Goal: Task Accomplishment & Management: Complete application form

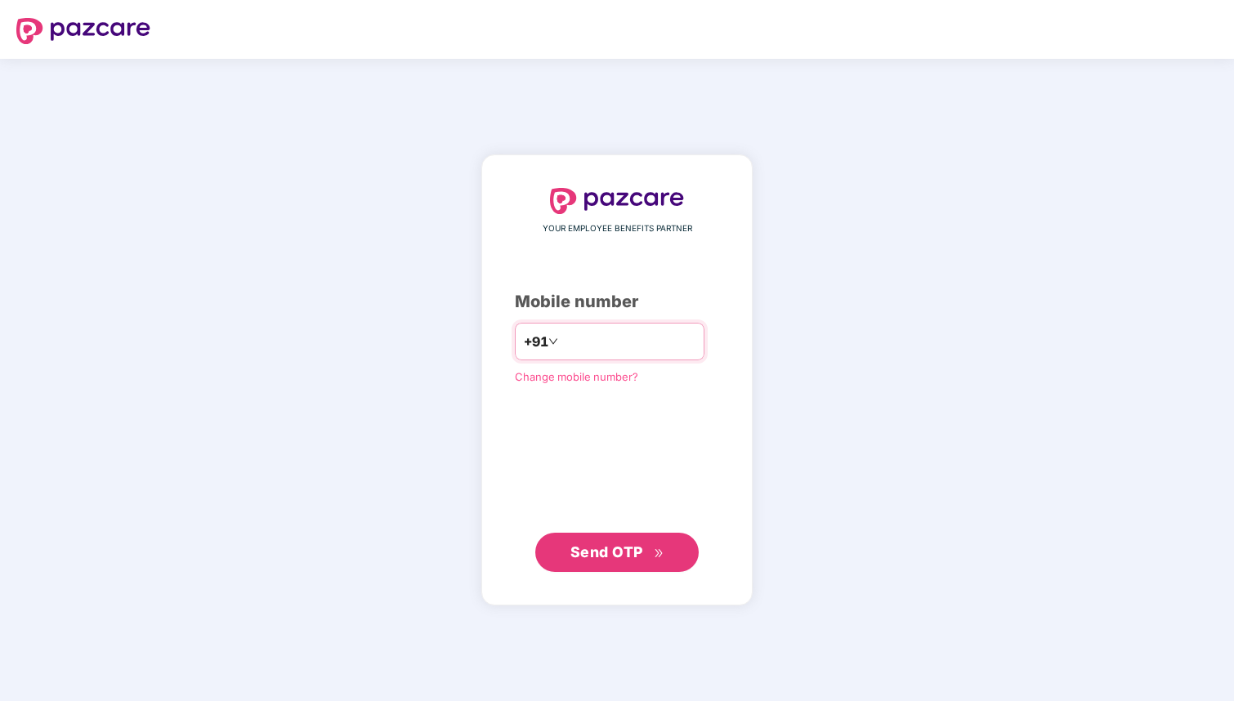
click at [606, 346] on input "number" at bounding box center [628, 341] width 134 height 26
type input "**********"
click at [616, 560] on span "Send OTP" at bounding box center [617, 551] width 94 height 23
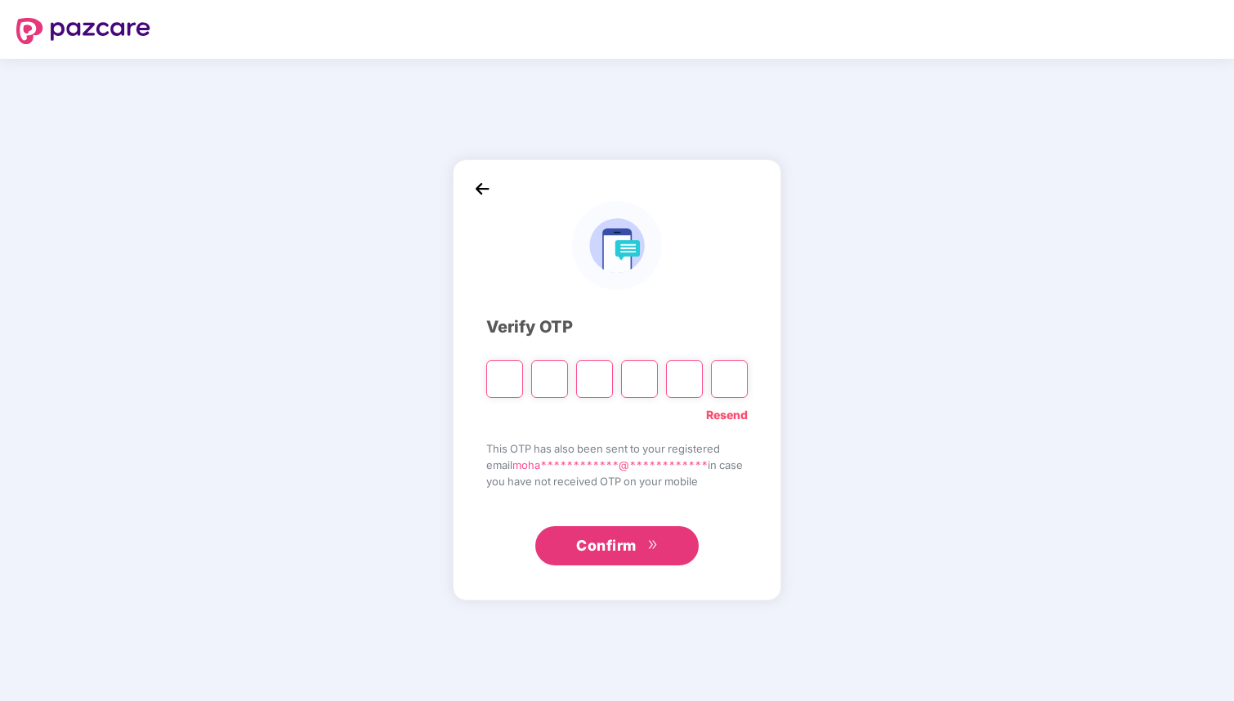
paste input "*"
type input "*"
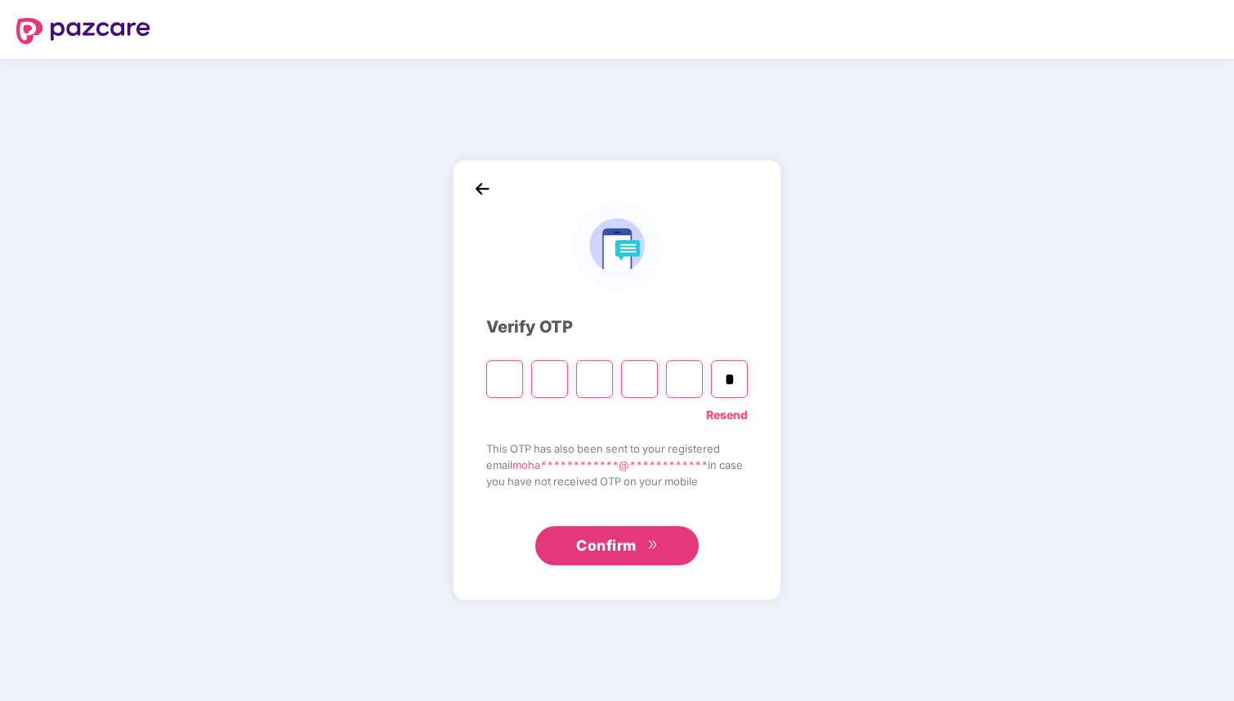
type input "*"
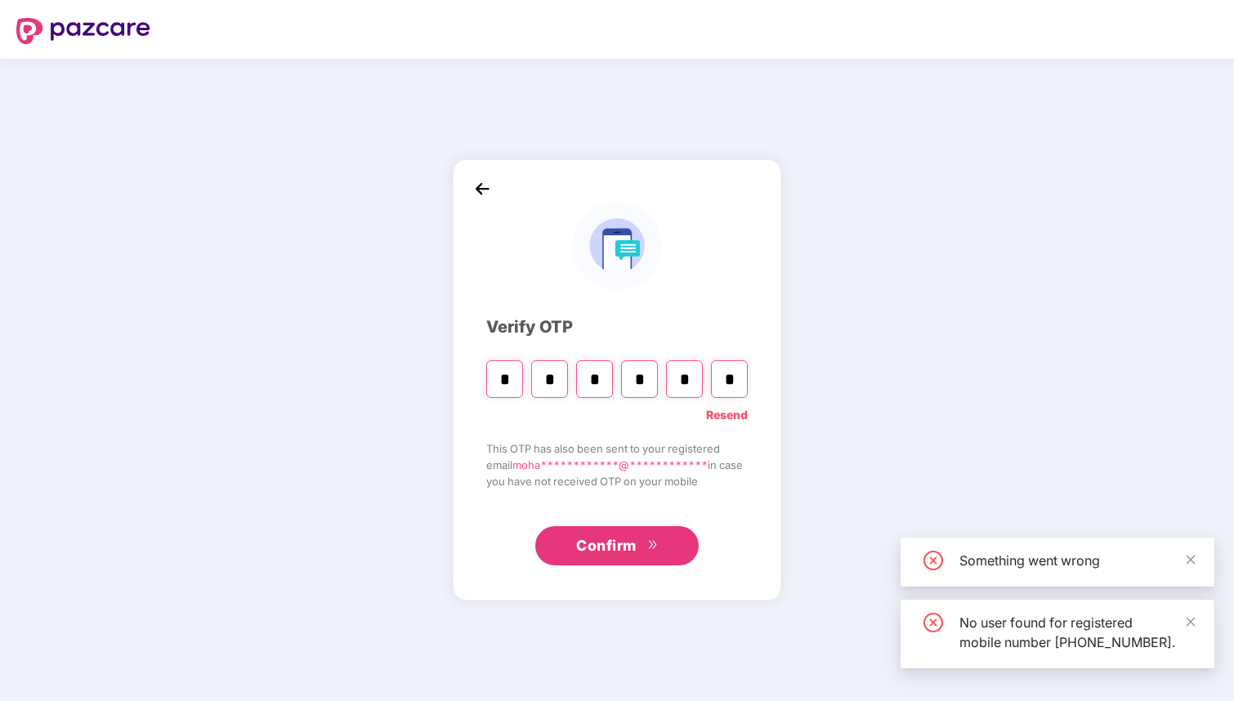
click at [727, 414] on link "Resend" at bounding box center [727, 415] width 42 height 18
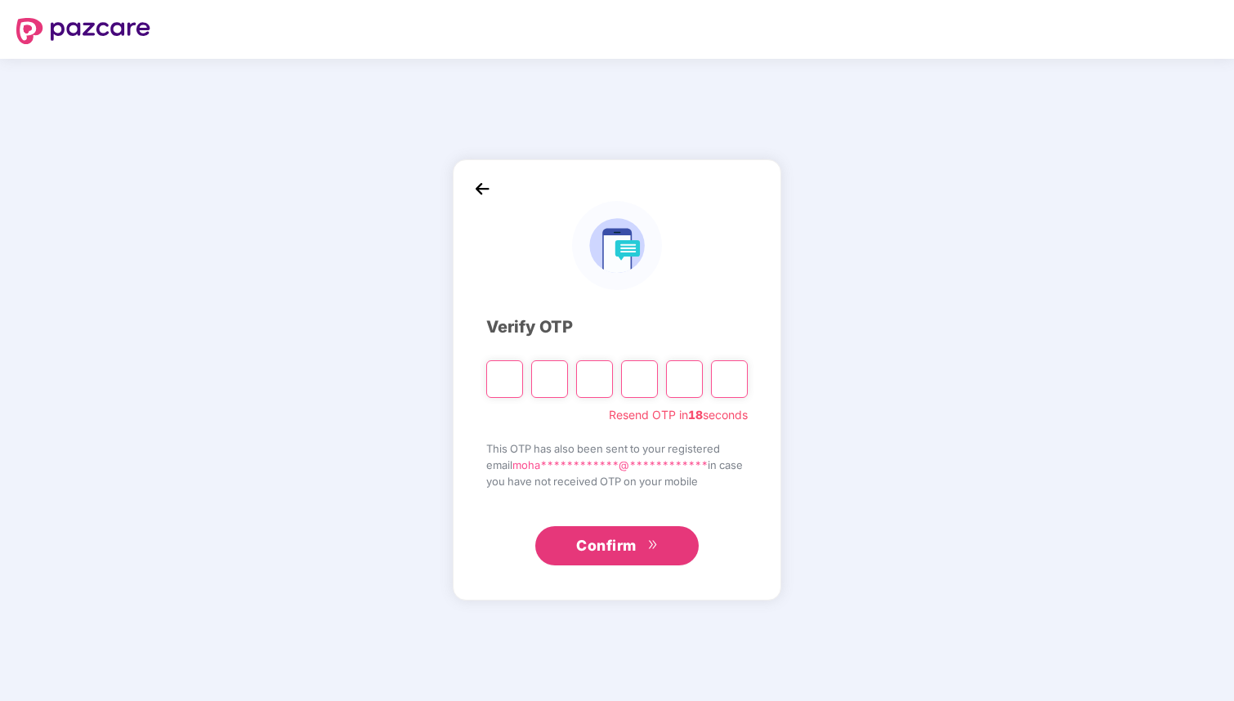
click at [501, 379] on input "Please enter verification code. Digit 1" at bounding box center [504, 379] width 37 height 38
paste input "*"
type input "*"
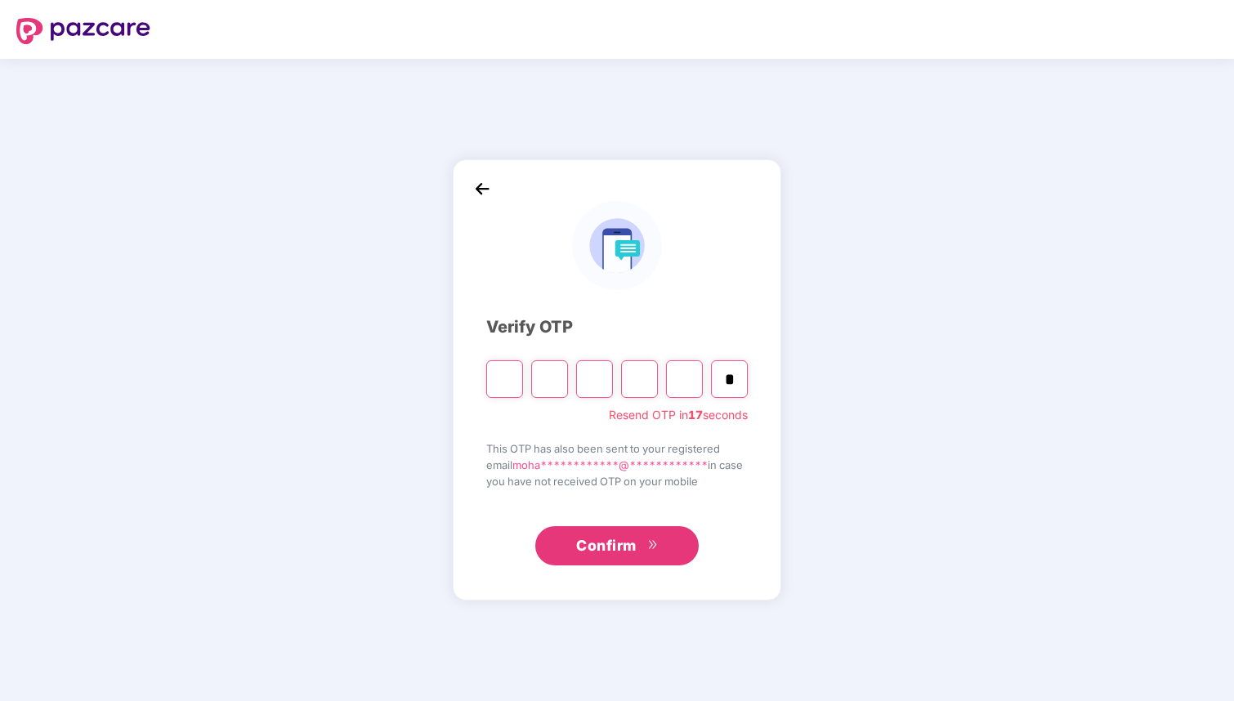
type input "*"
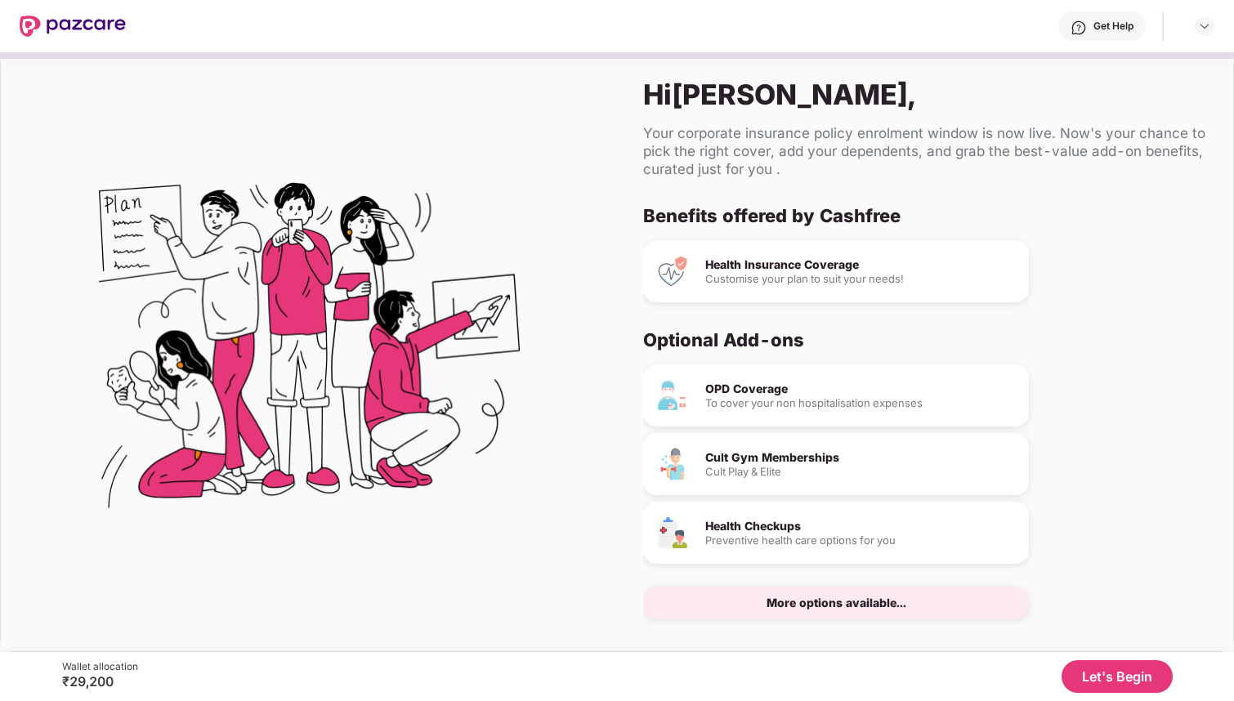
click at [749, 290] on div "Health Insurance Coverage Customise your plan to suit your needs!" at bounding box center [836, 271] width 386 height 62
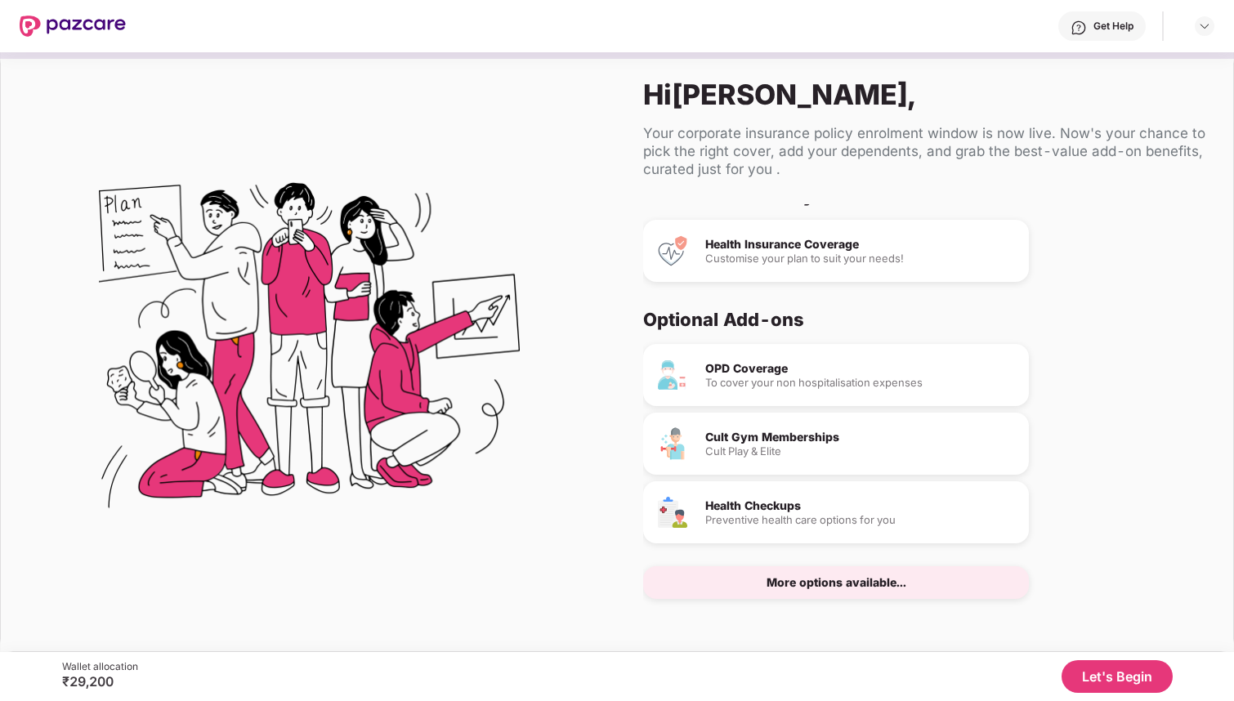
click at [1089, 686] on button "Let's Begin" at bounding box center [1116, 676] width 111 height 33
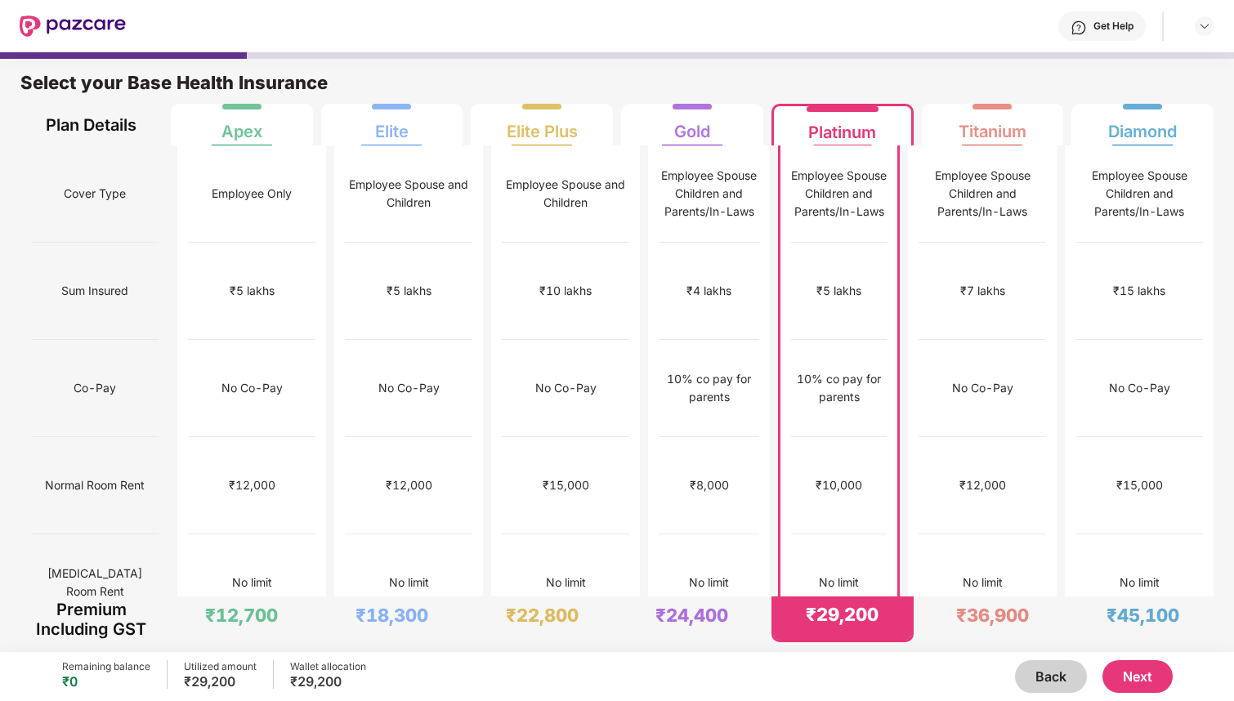
click at [1127, 677] on button "Next" at bounding box center [1137, 676] width 70 height 33
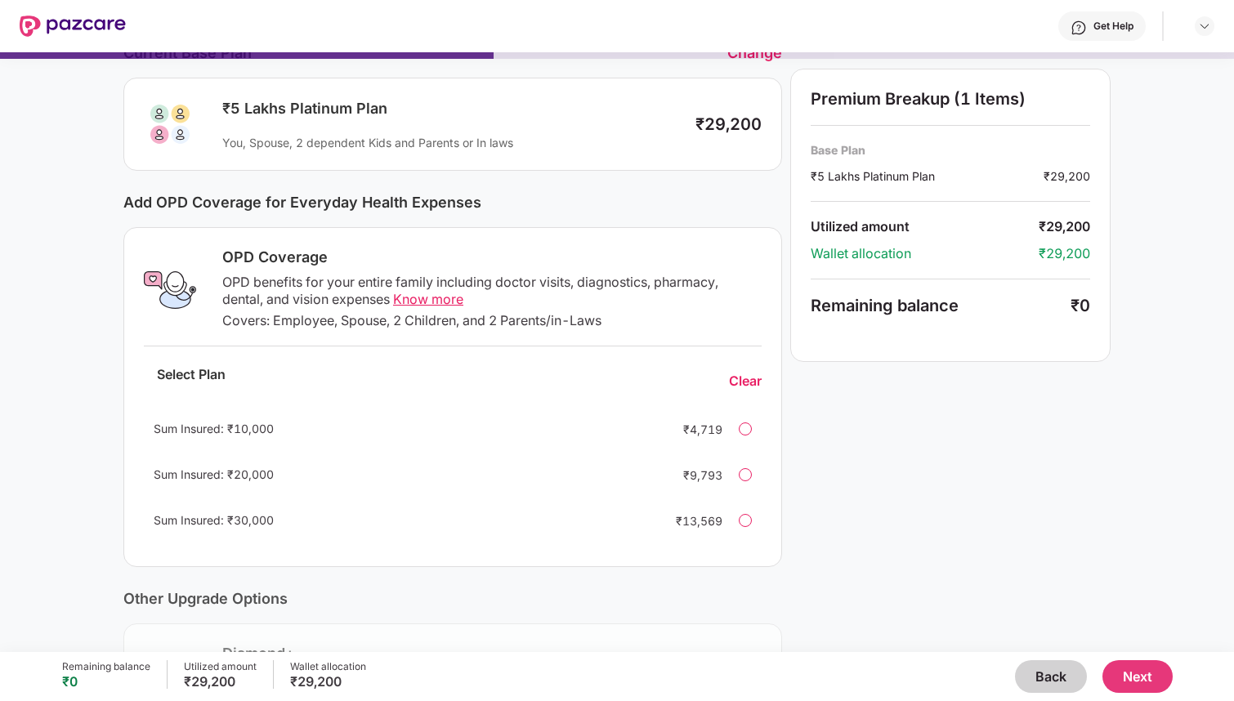
scroll to position [115, 0]
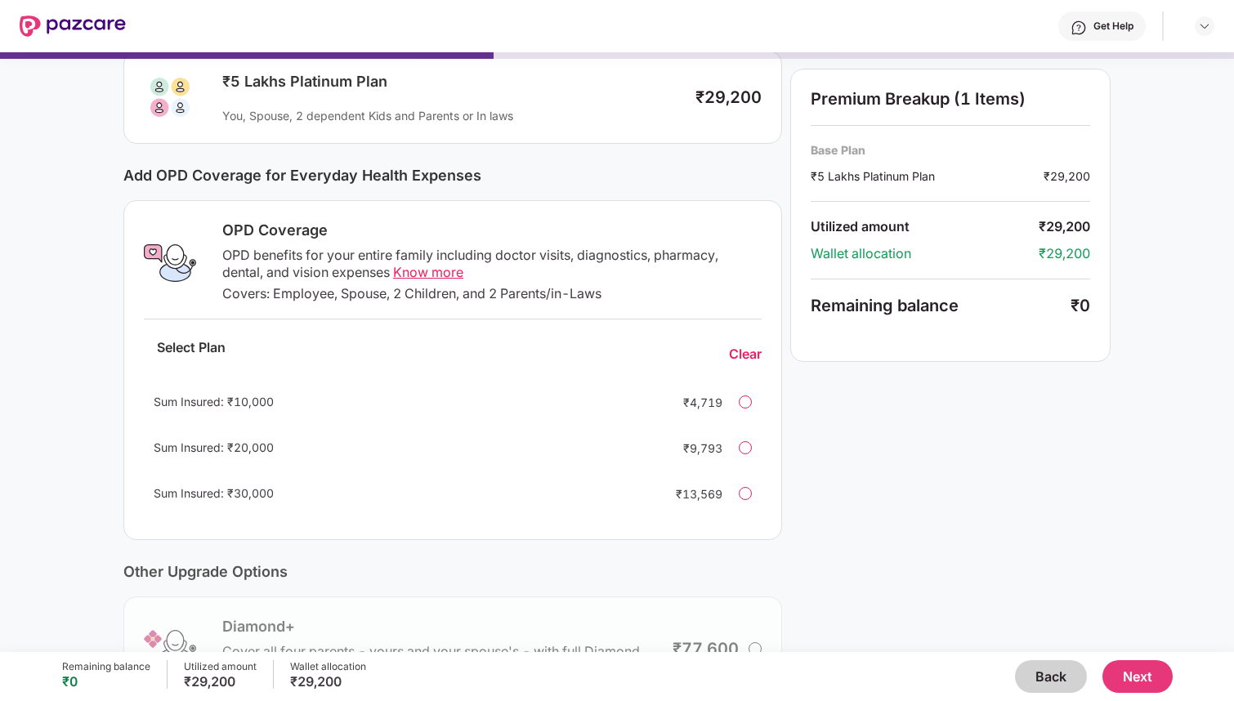
click at [745, 395] on div at bounding box center [745, 401] width 13 height 13
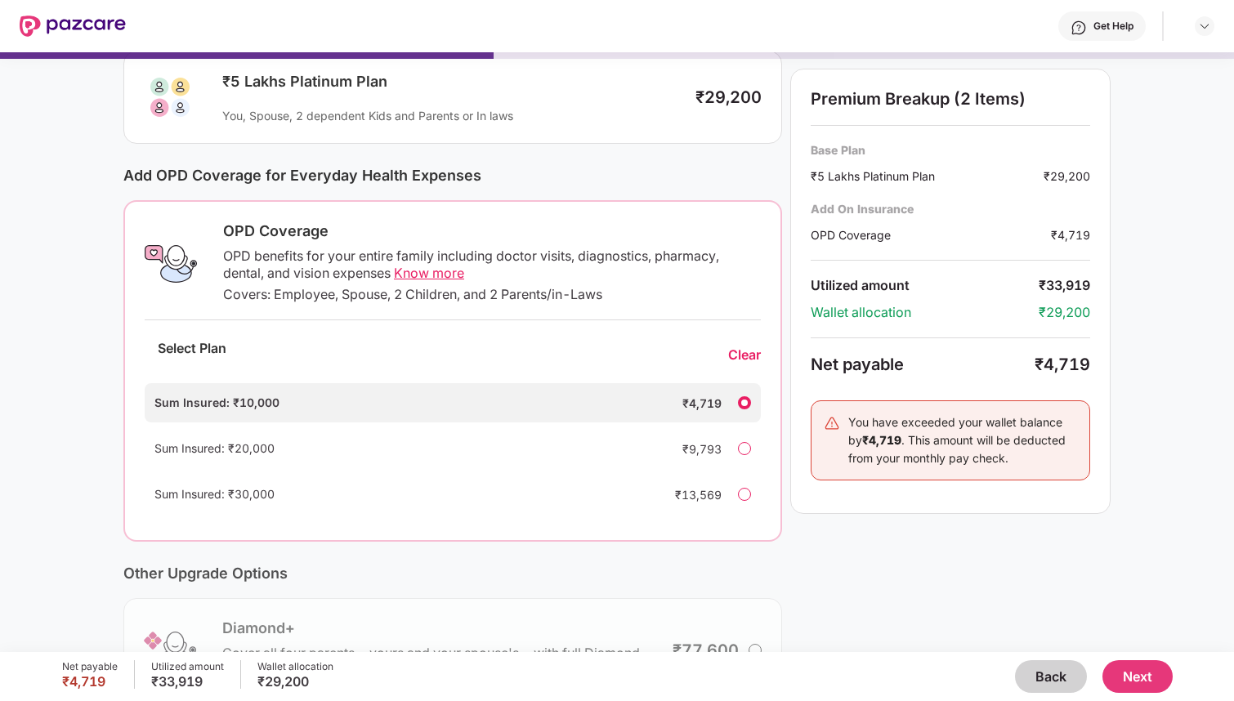
click at [744, 358] on div "Clear" at bounding box center [744, 354] width 33 height 17
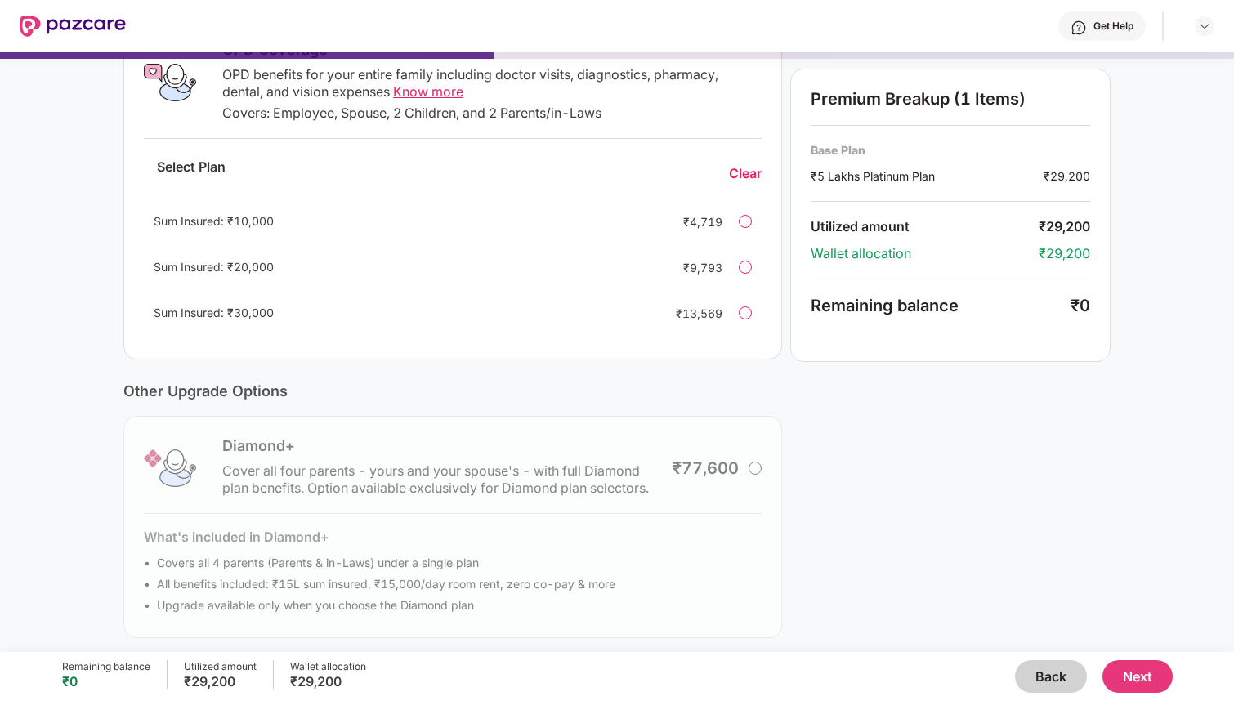
scroll to position [302, 0]
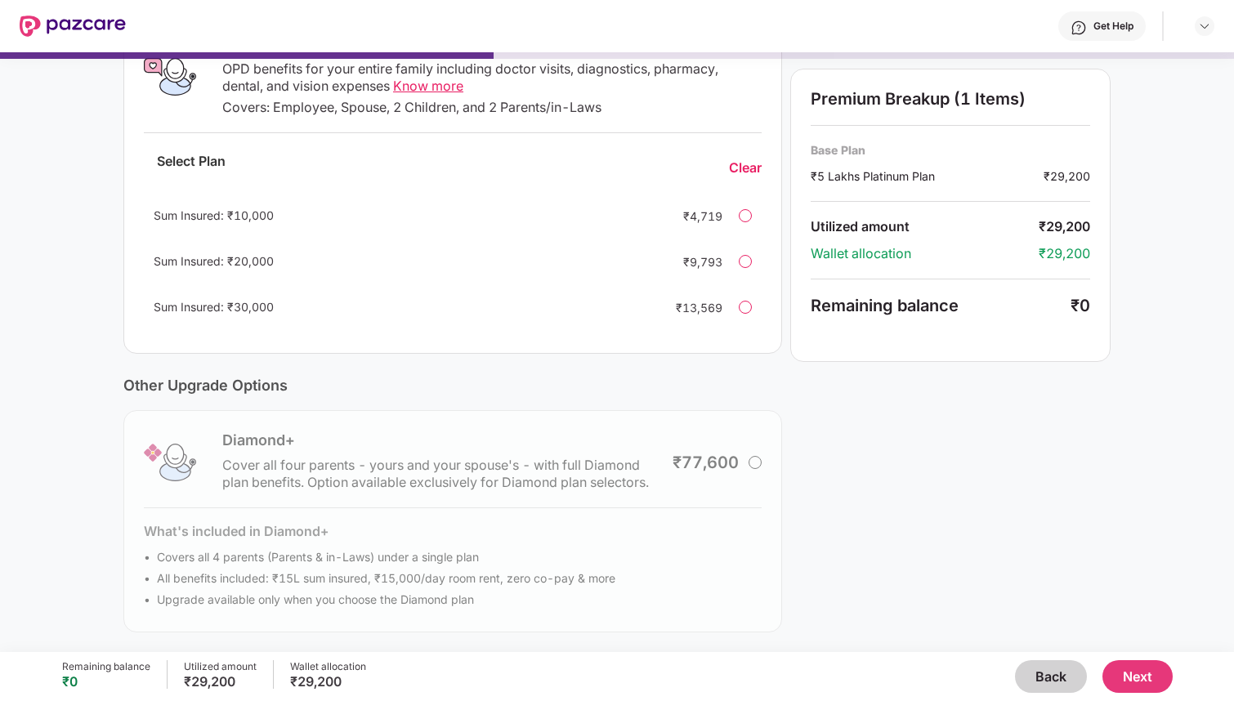
click at [1126, 668] on button "Next" at bounding box center [1137, 676] width 70 height 33
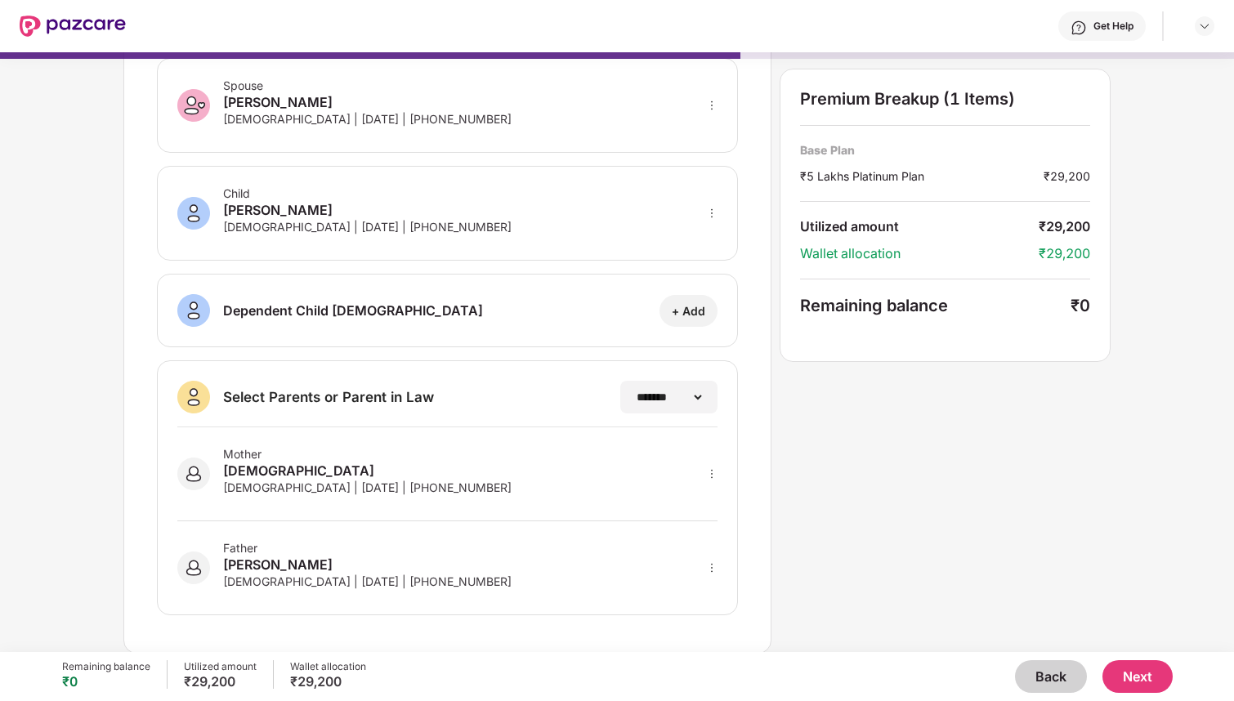
scroll to position [190, 0]
click at [1128, 669] on button "Next" at bounding box center [1137, 676] width 70 height 33
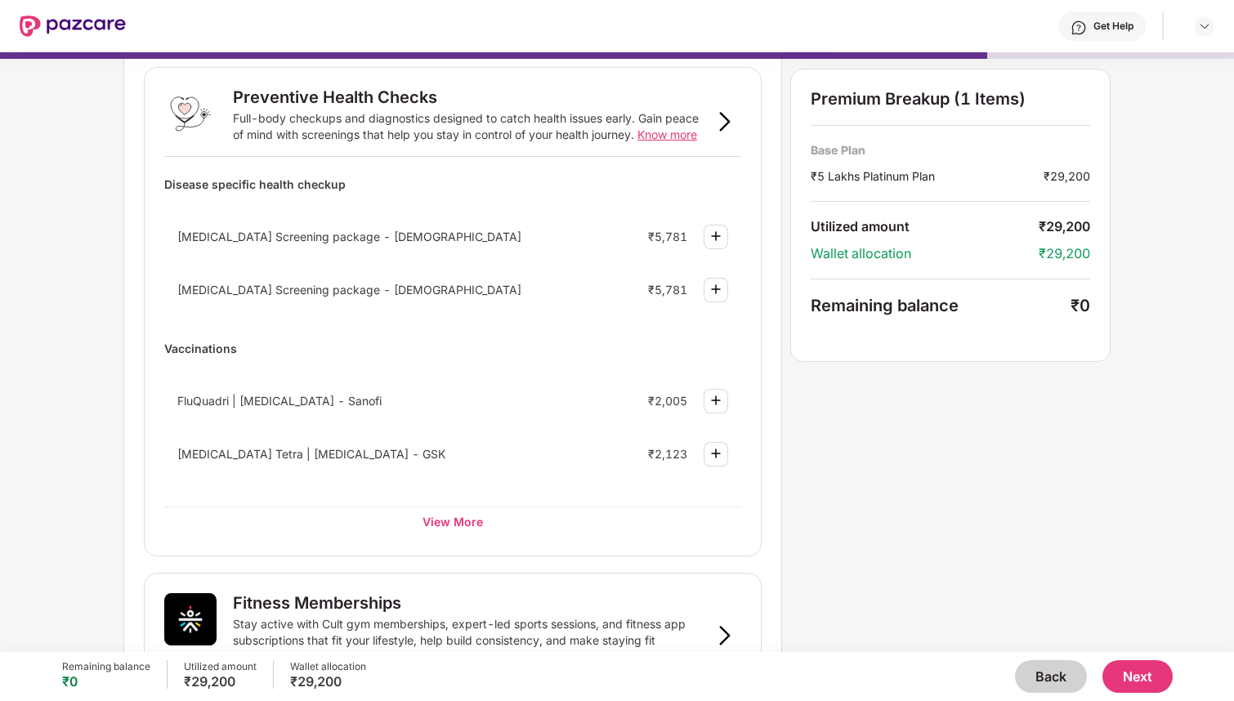
scroll to position [83, 0]
click at [1130, 673] on button "Next" at bounding box center [1137, 676] width 70 height 33
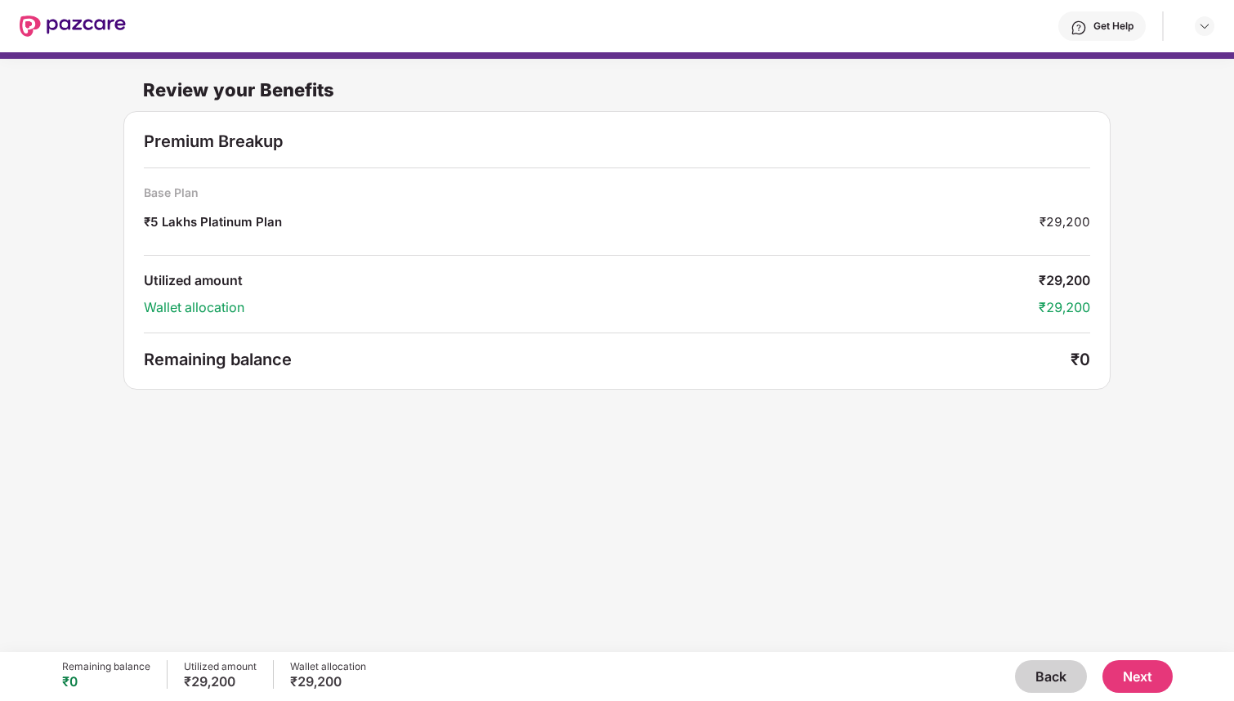
click at [1147, 673] on button "Next" at bounding box center [1137, 676] width 70 height 33
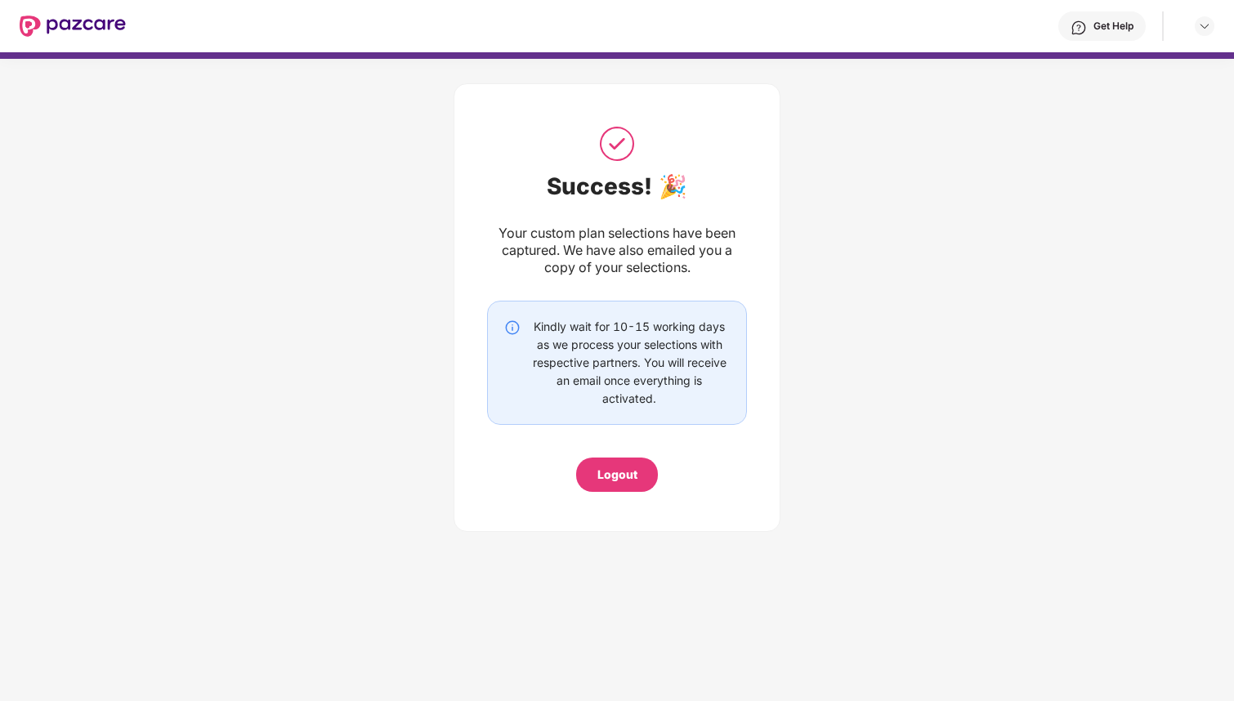
click at [626, 472] on div "Logout" at bounding box center [617, 475] width 40 height 18
